Goal: Task Accomplishment & Management: Use online tool/utility

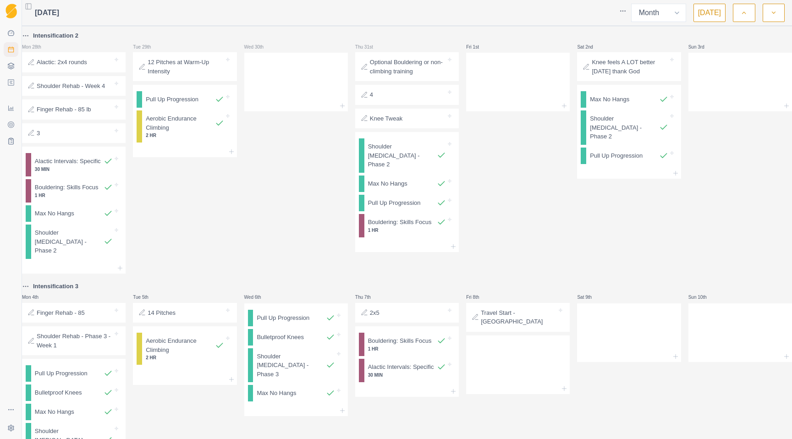
select select "month"
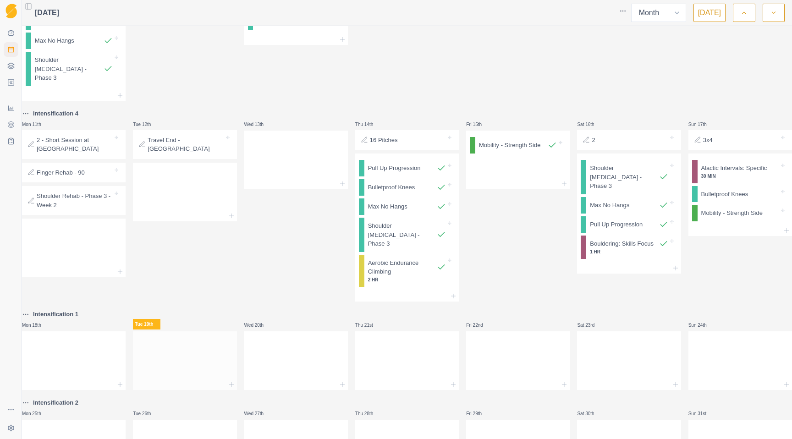
click at [206, 357] on div at bounding box center [185, 359] width 104 height 40
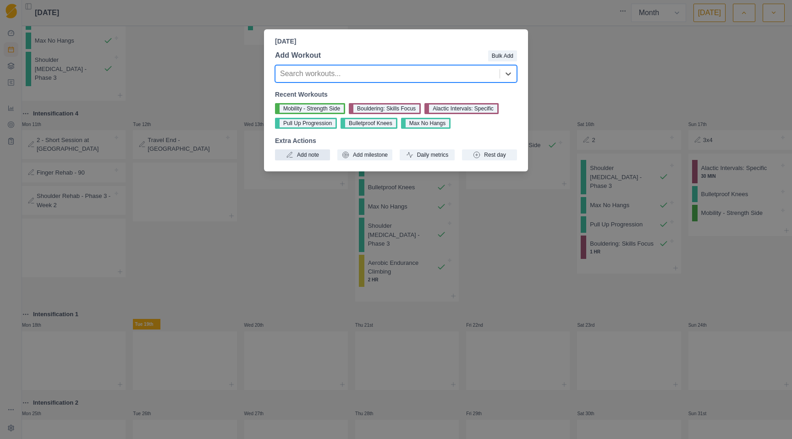
click at [309, 156] on button "Add note" at bounding box center [302, 154] width 55 height 11
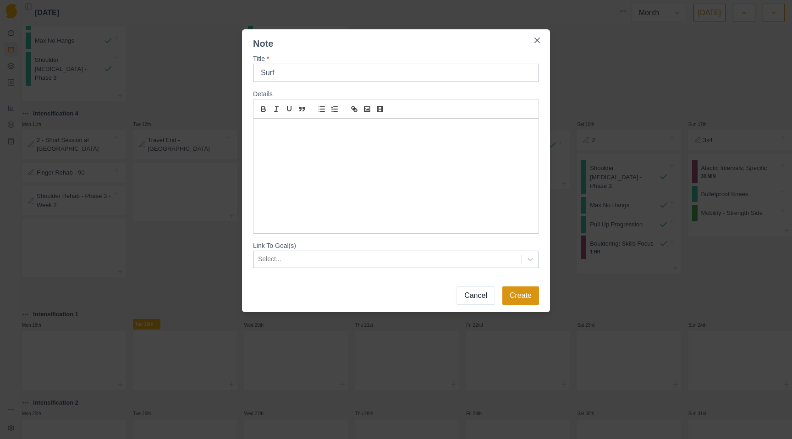
type input "Surf"
click at [528, 301] on button "Create" at bounding box center [520, 295] width 37 height 18
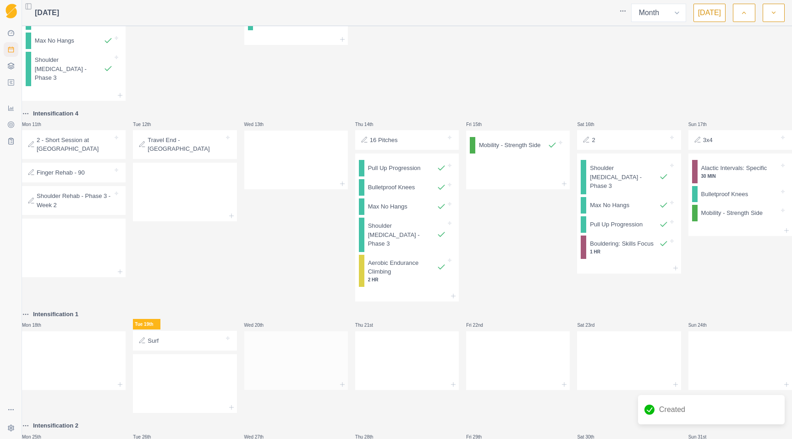
click at [278, 358] on div at bounding box center [296, 359] width 104 height 40
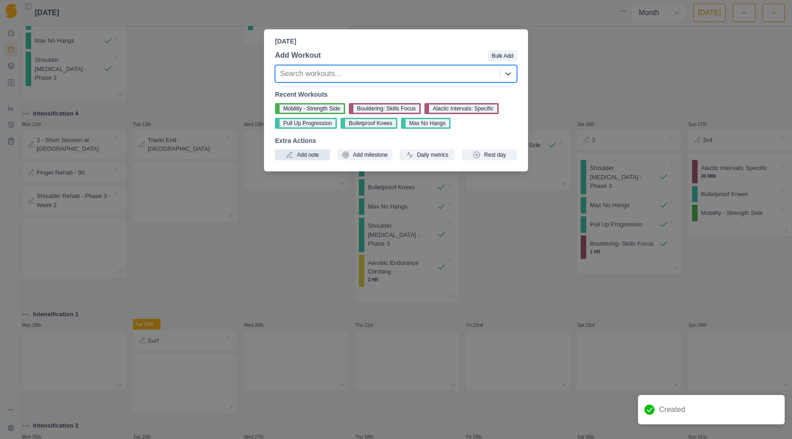
click at [306, 152] on button "Add note" at bounding box center [302, 154] width 55 height 11
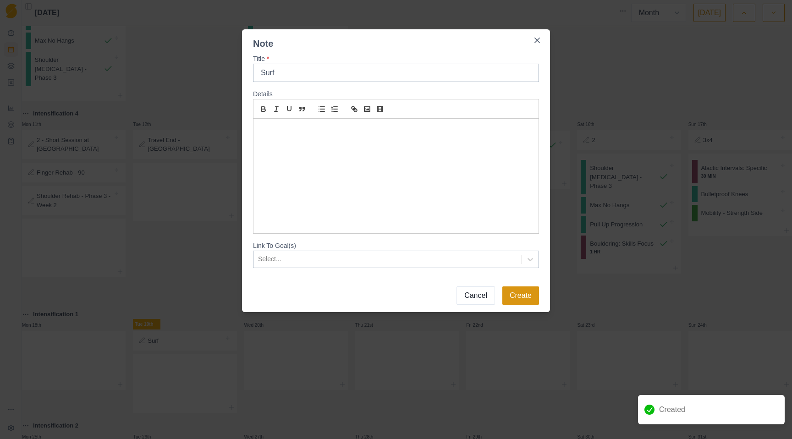
type input "Surf"
click at [535, 295] on button "Create" at bounding box center [520, 295] width 37 height 18
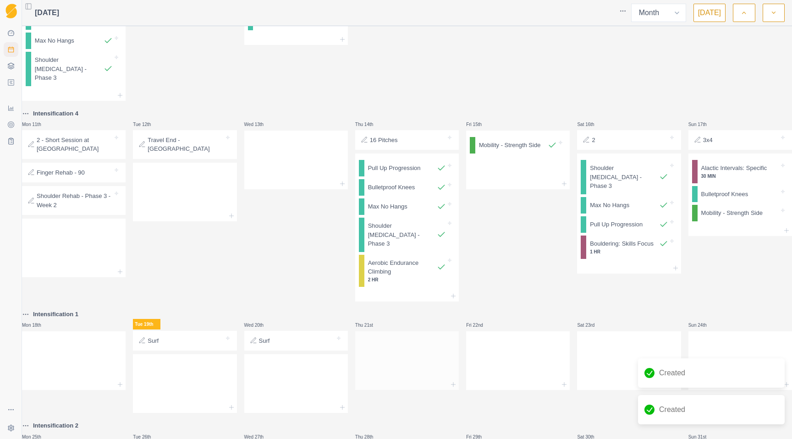
click at [369, 363] on div at bounding box center [407, 359] width 104 height 40
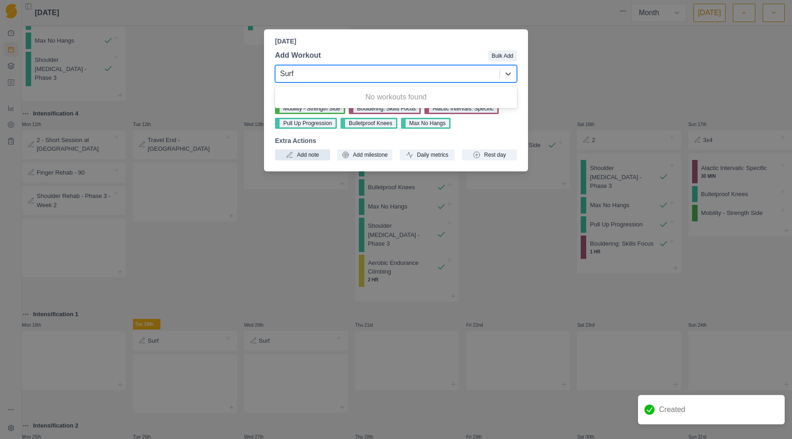
type input "Surf"
click at [317, 152] on button "Add note" at bounding box center [302, 154] width 55 height 11
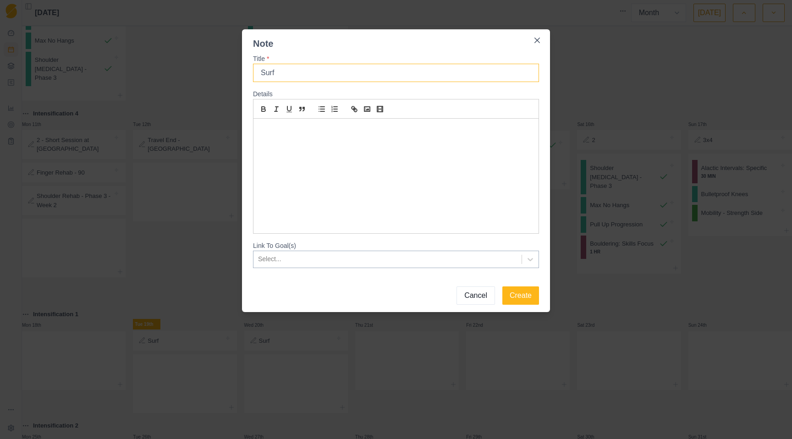
type input "Surf"
click at [502, 286] on button "Create" at bounding box center [520, 295] width 37 height 18
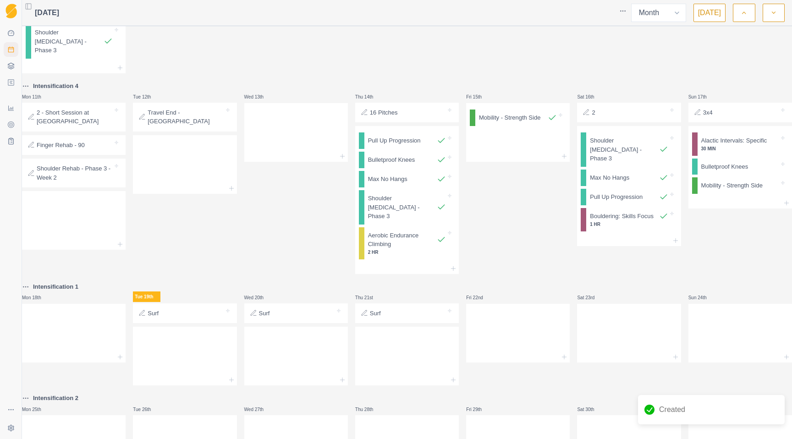
scroll to position [400, 0]
